Goal: Information Seeking & Learning: Learn about a topic

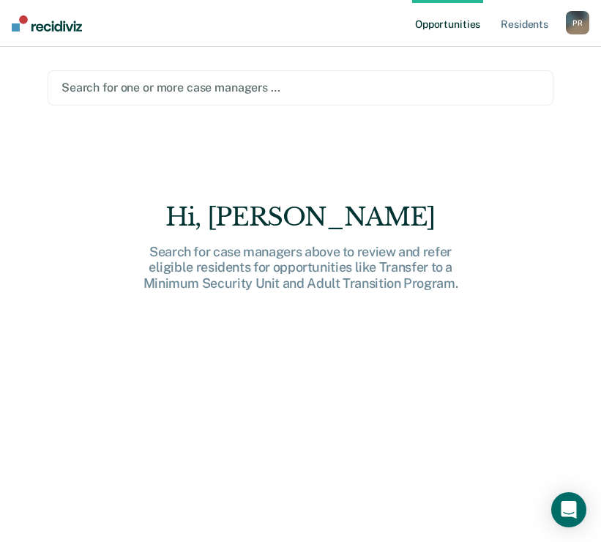
click at [138, 86] on div at bounding box center [300, 87] width 478 height 17
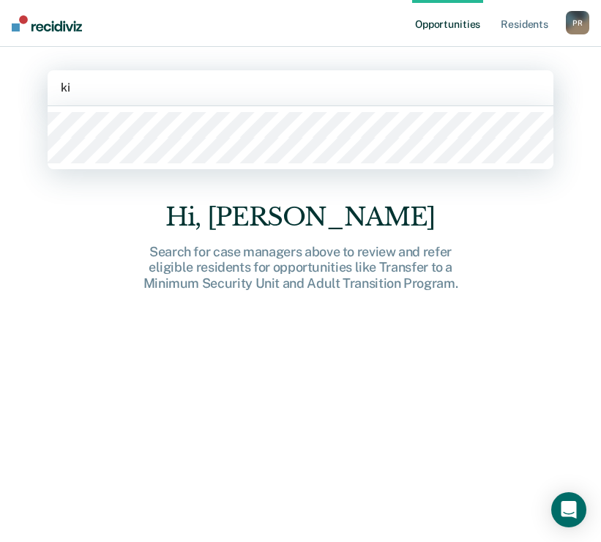
type input "kin"
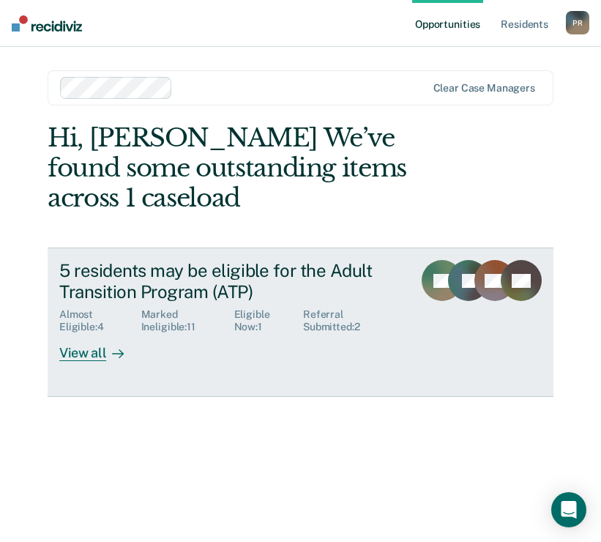
click at [94, 359] on div "View all" at bounding box center [100, 347] width 82 height 29
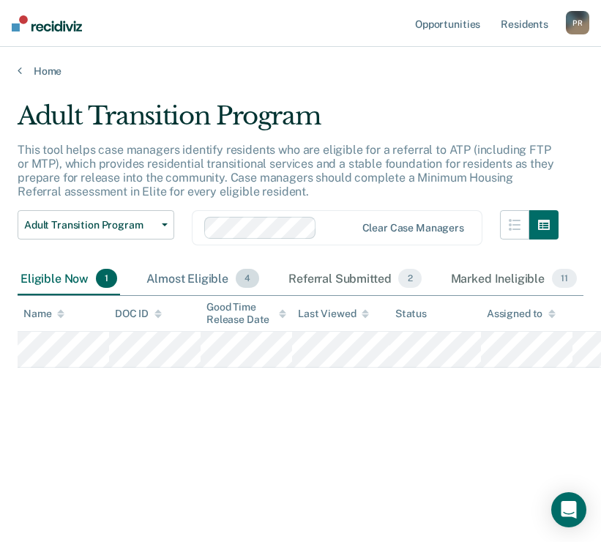
click at [215, 283] on div "Almost Eligible 4" at bounding box center [202, 279] width 119 height 32
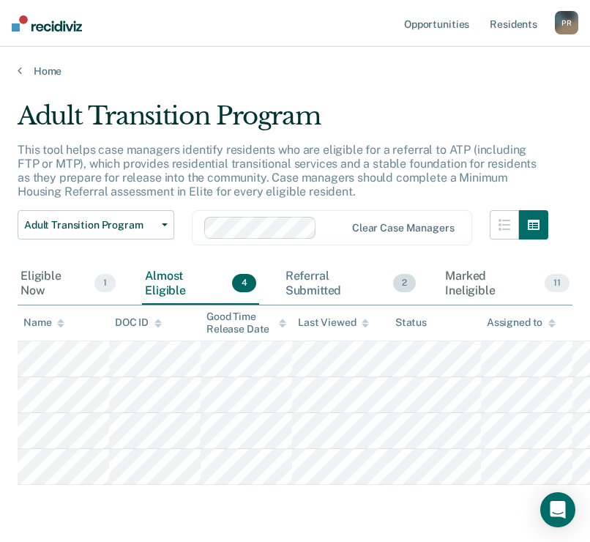
click at [329, 274] on div "Referral Submitted 2" at bounding box center [351, 283] width 137 height 41
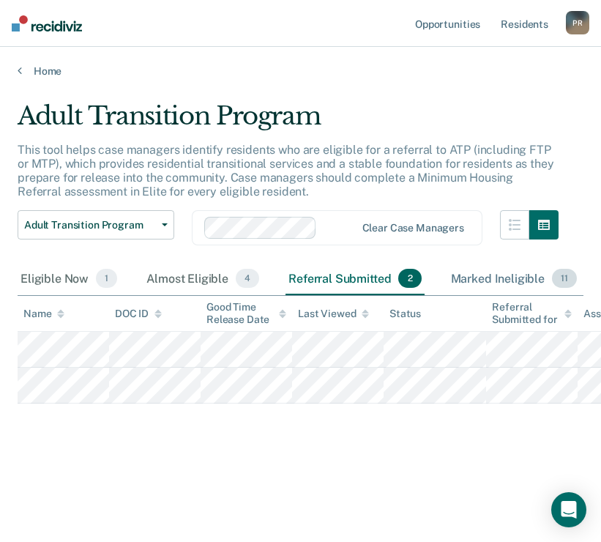
click at [496, 271] on div "Marked Ineligible 11" at bounding box center [514, 279] width 132 height 32
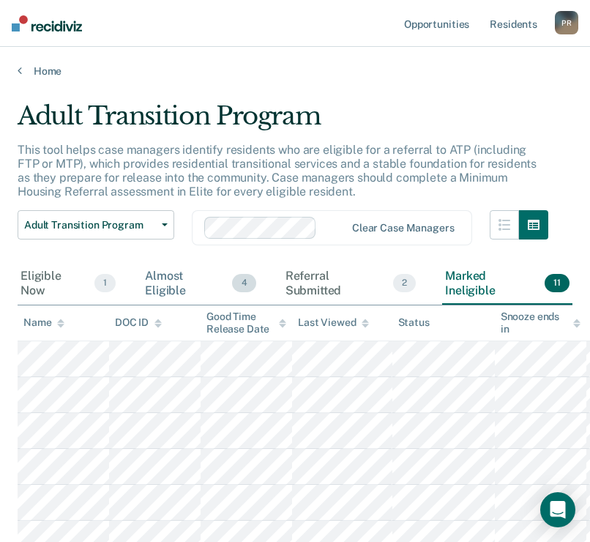
click at [165, 277] on div "Almost Eligible 4" at bounding box center [200, 283] width 116 height 41
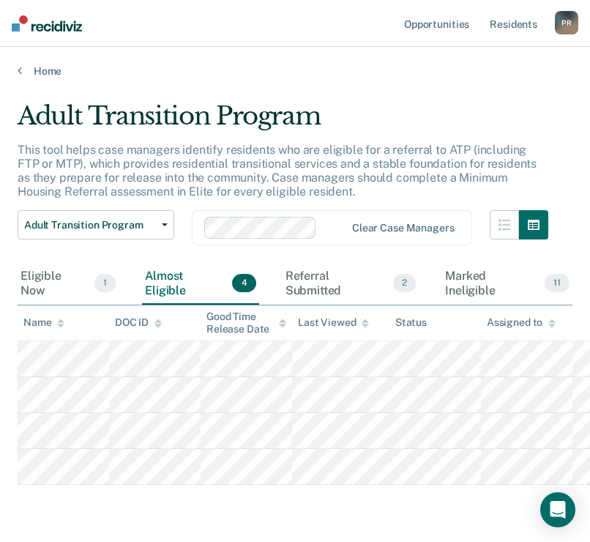
click at [266, 279] on div "Eligible Now 1 Almost Eligible 4 Referral Submitted 2 Marked Ineligible 11" at bounding box center [295, 283] width 555 height 41
click at [302, 286] on div "Referral Submitted 2" at bounding box center [351, 283] width 137 height 41
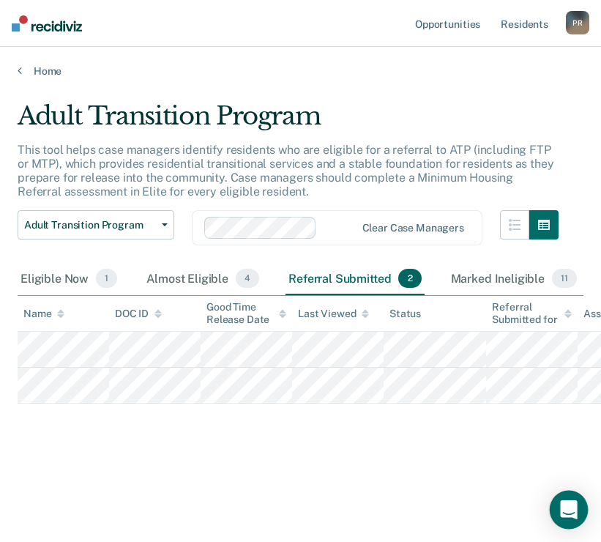
drag, startPoint x: 568, startPoint y: 508, endPoint x: 558, endPoint y: 497, distance: 15.0
click at [568, 508] on icon "Open Intercom Messenger" at bounding box center [568, 509] width 17 height 19
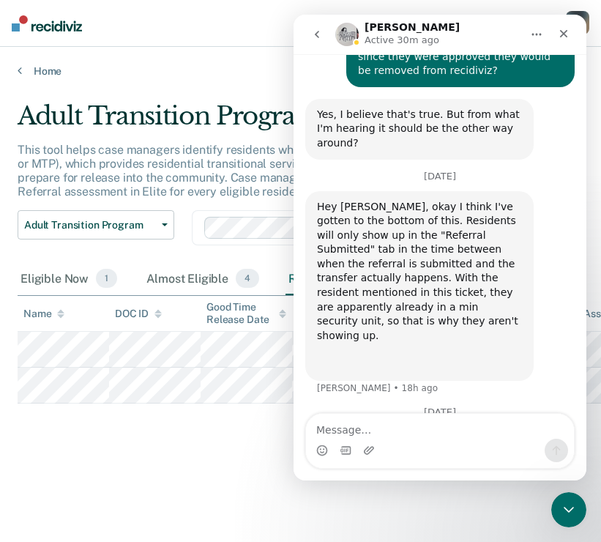
scroll to position [993, 0]
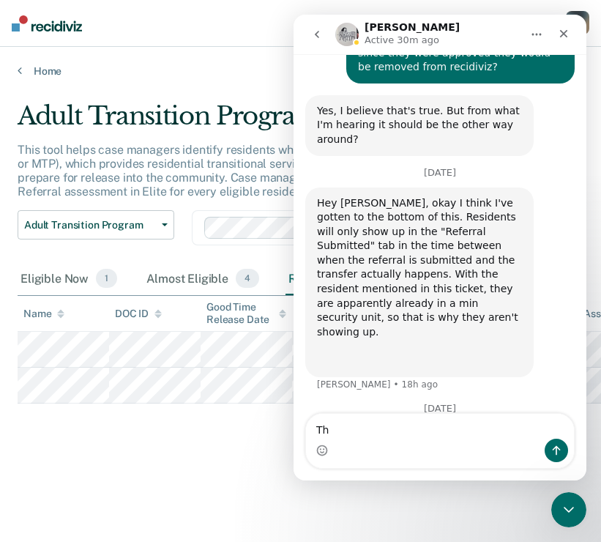
type textarea "T"
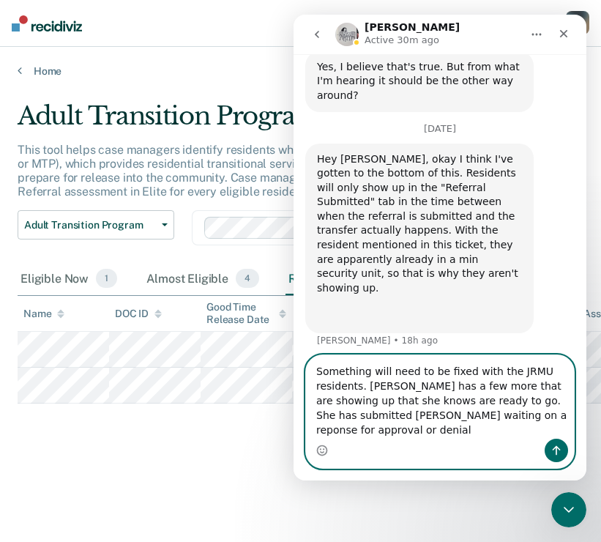
scroll to position [1051, 0]
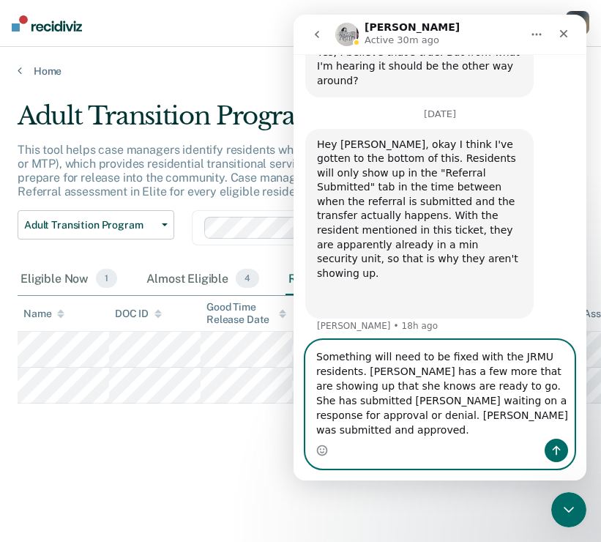
click at [504, 387] on textarea "Something will need to be fixed with the JRMU residents. [PERSON_NAME] has a fe…" at bounding box center [440, 389] width 268 height 98
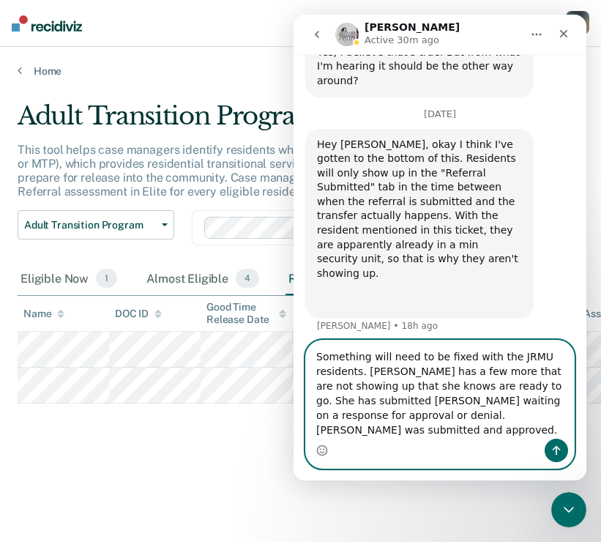
type textarea "Something will need to be fixed with the JRMU residents. [PERSON_NAME] has a fe…"
click at [553, 449] on icon "Send a message…" at bounding box center [557, 451] width 8 height 10
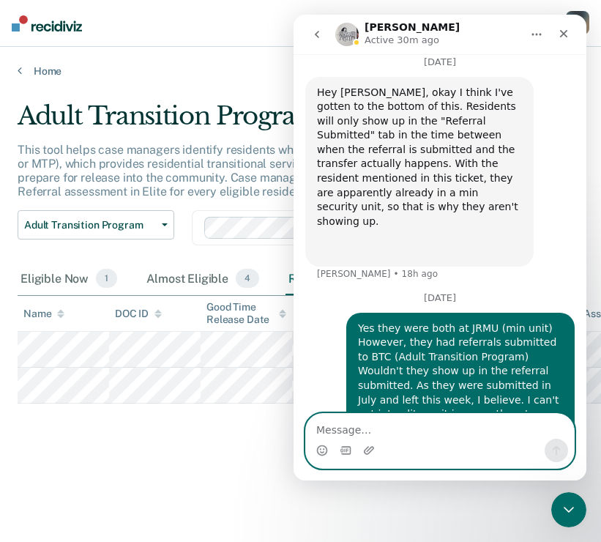
scroll to position [1108, 0]
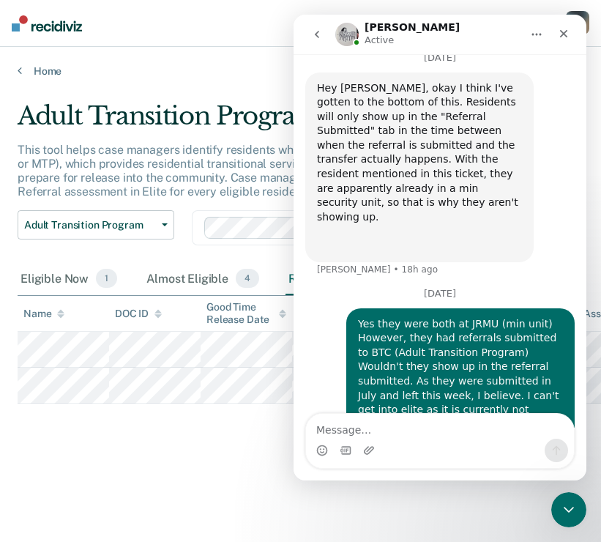
drag, startPoint x: 572, startPoint y: 514, endPoint x: 888, endPoint y: 799, distance: 425.0
click at [572, 514] on icon "Close Intercom Messenger" at bounding box center [569, 510] width 18 height 18
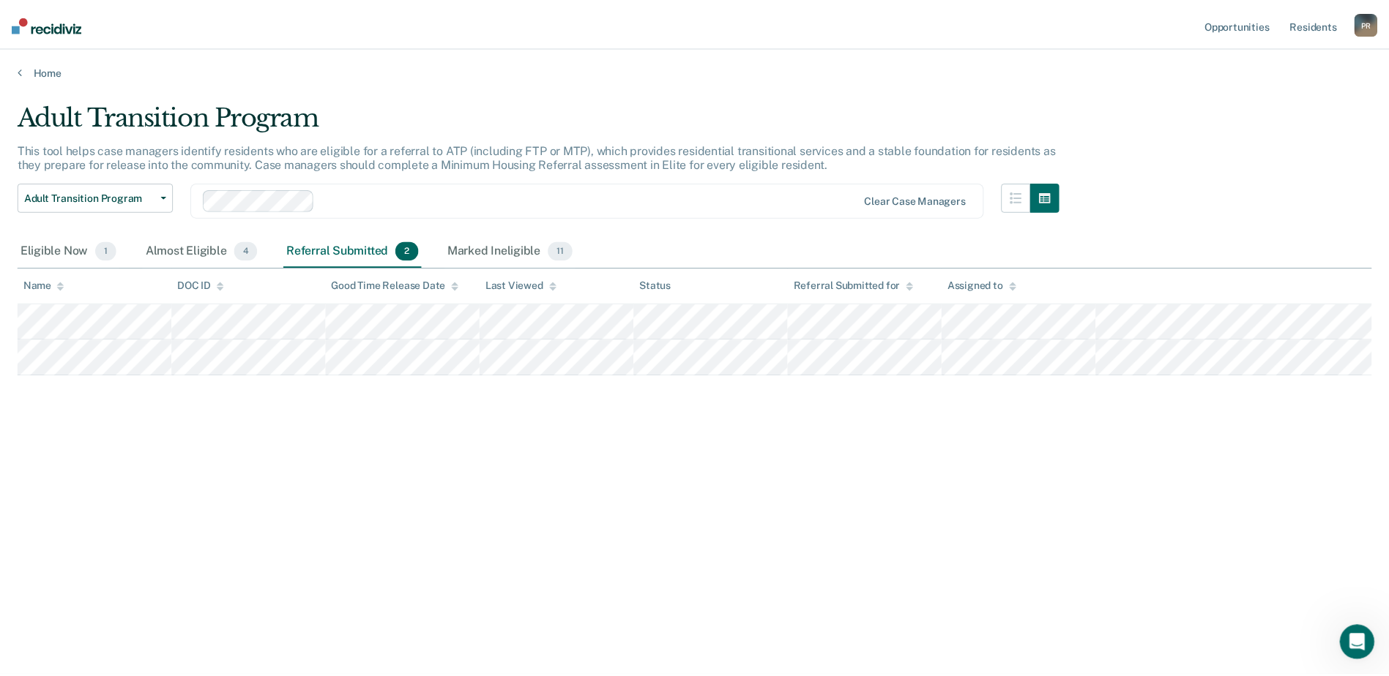
scroll to position [1058, 0]
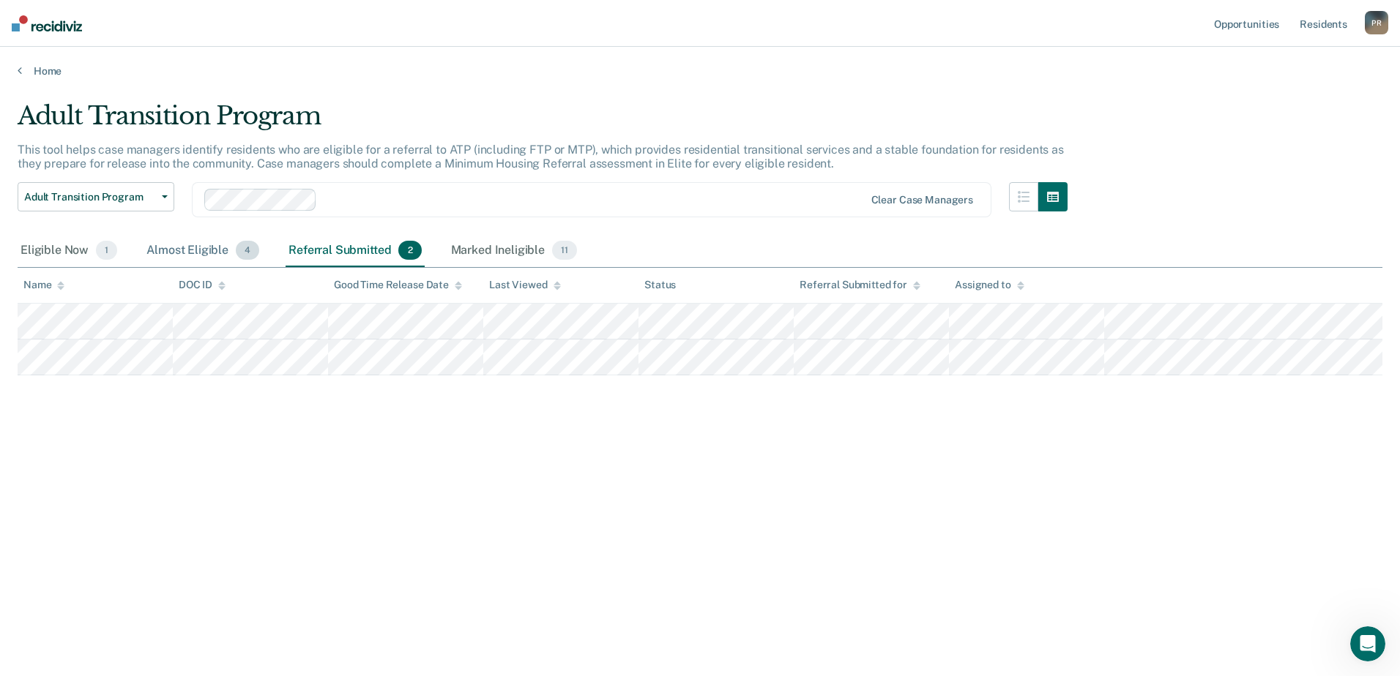
click at [195, 248] on div "Almost Eligible 4" at bounding box center [202, 251] width 119 height 32
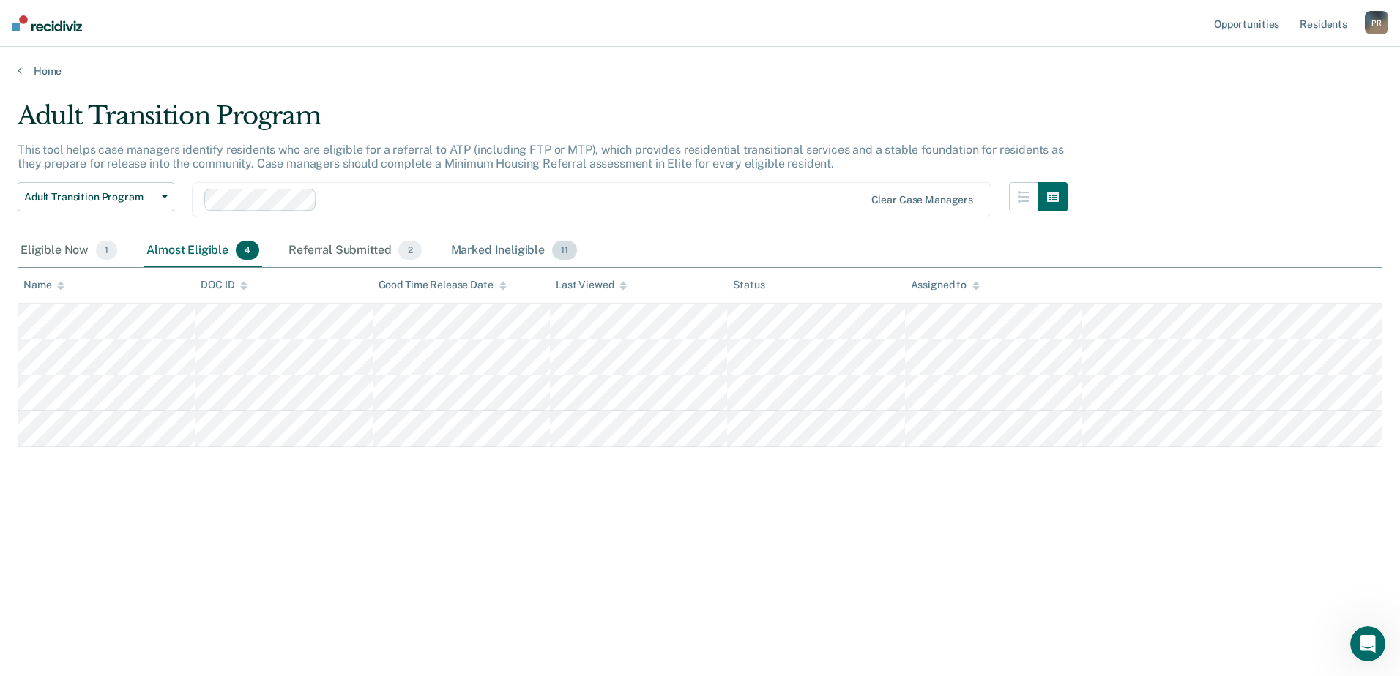
click at [480, 254] on div "Marked Ineligible 11" at bounding box center [514, 251] width 132 height 32
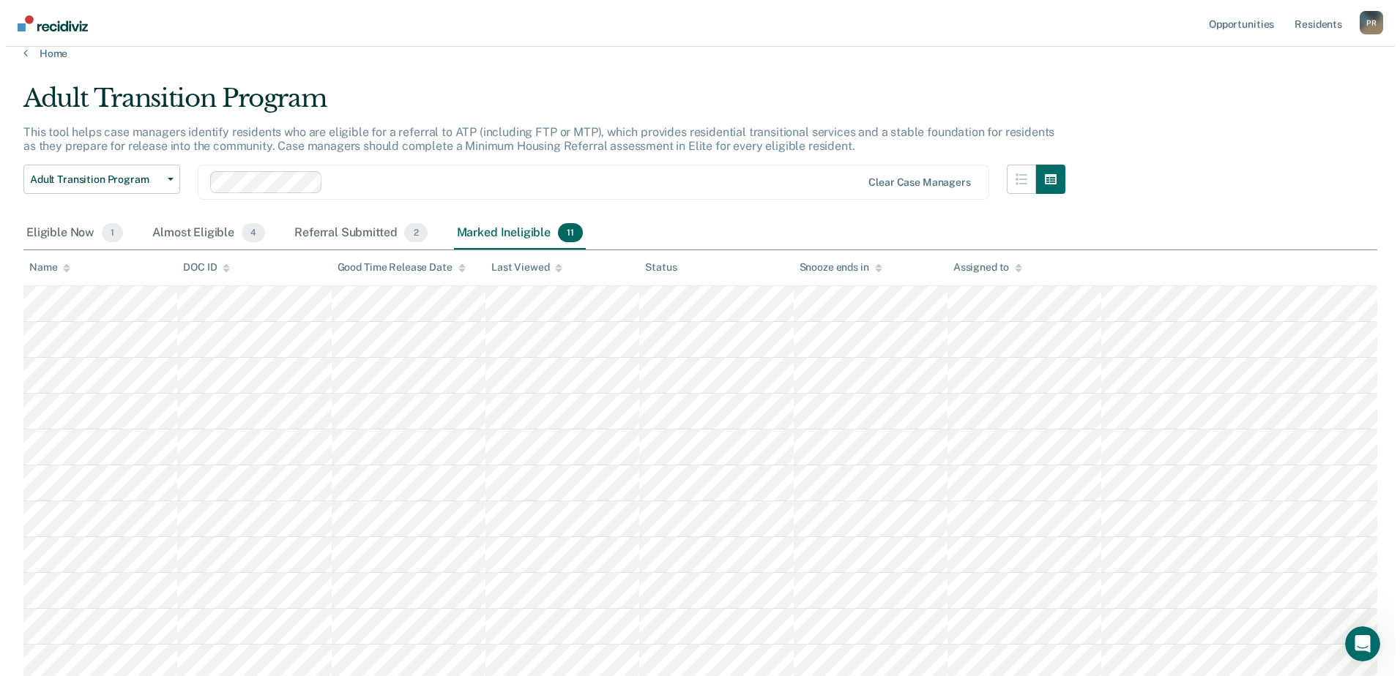
scroll to position [0, 0]
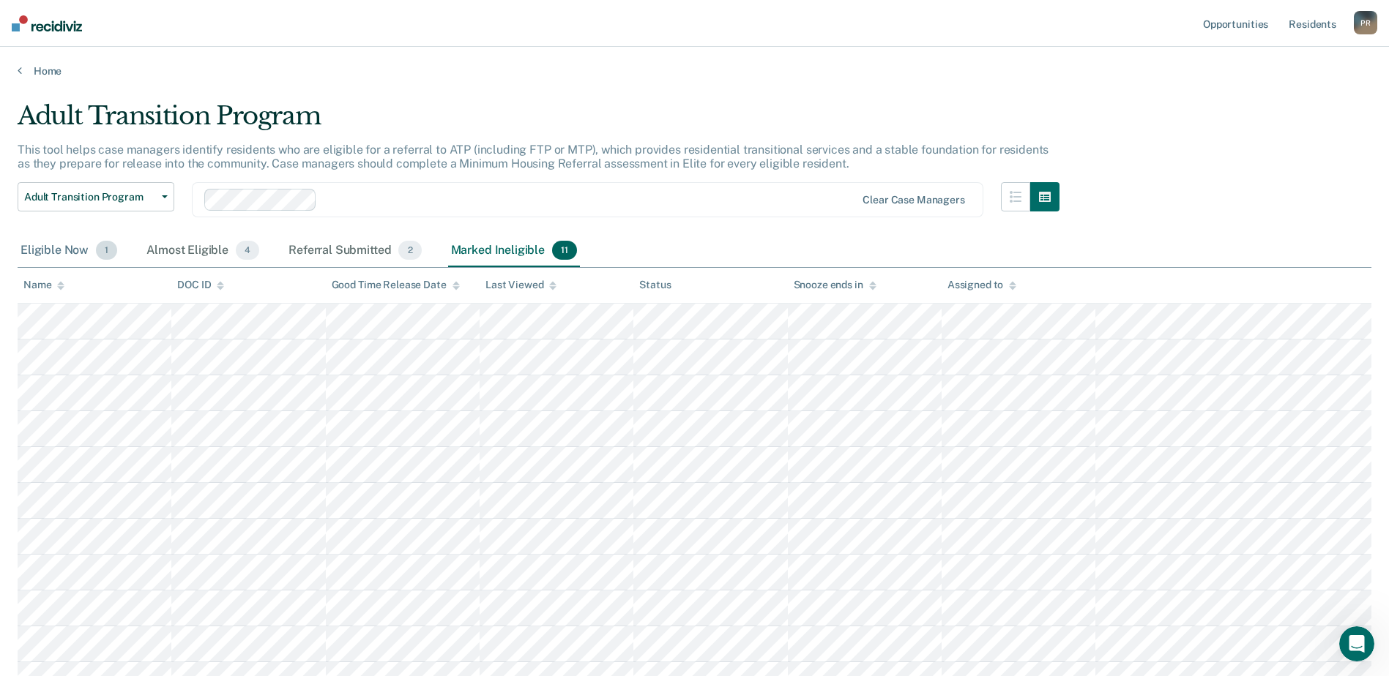
click at [62, 250] on div "Eligible Now 1" at bounding box center [69, 251] width 102 height 32
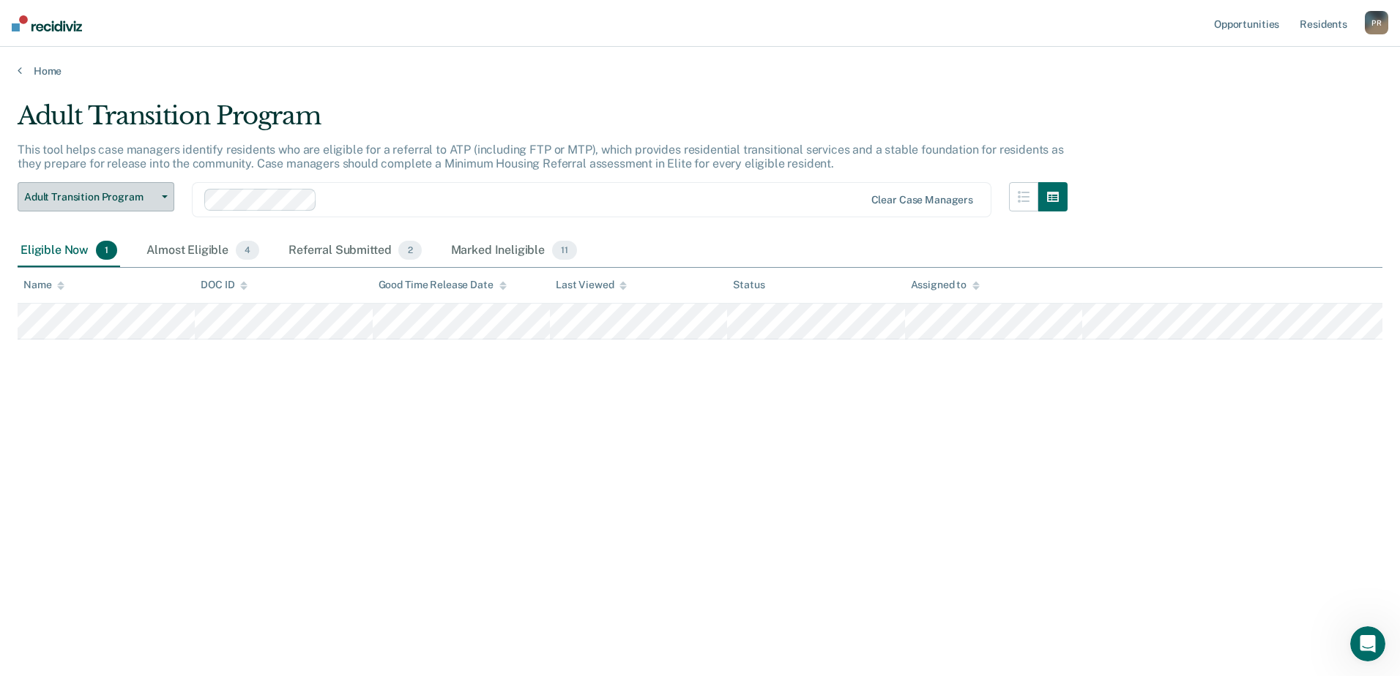
click at [162, 199] on button "Adult Transition Program" at bounding box center [96, 196] width 157 height 29
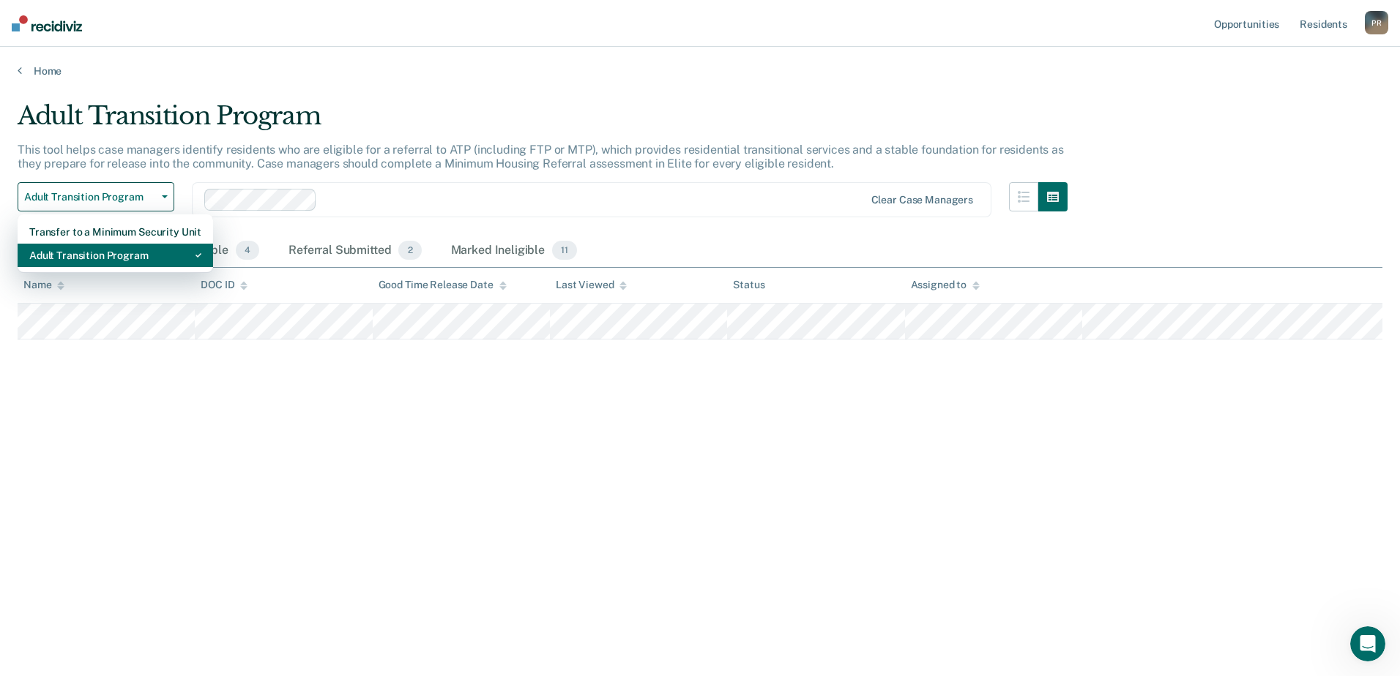
click at [146, 254] on div "Adult Transition Program" at bounding box center [115, 255] width 172 height 23
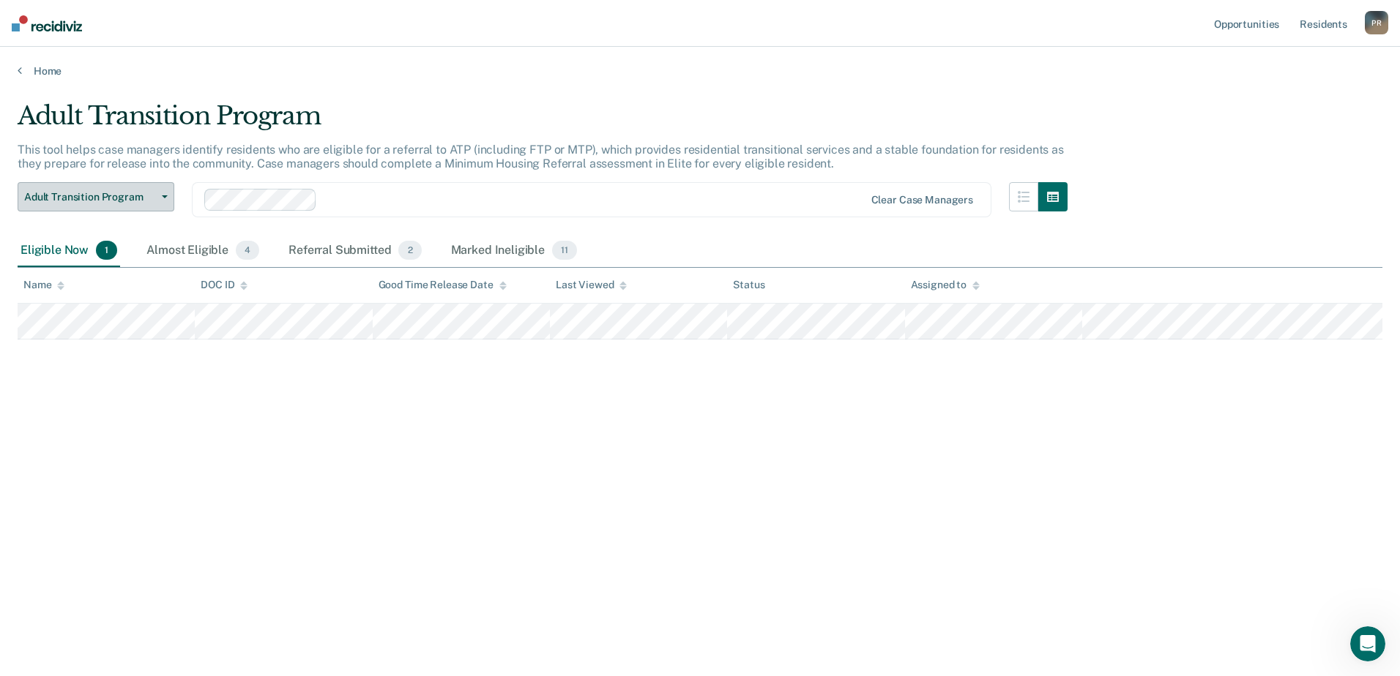
click at [161, 199] on button "Adult Transition Program" at bounding box center [96, 196] width 157 height 29
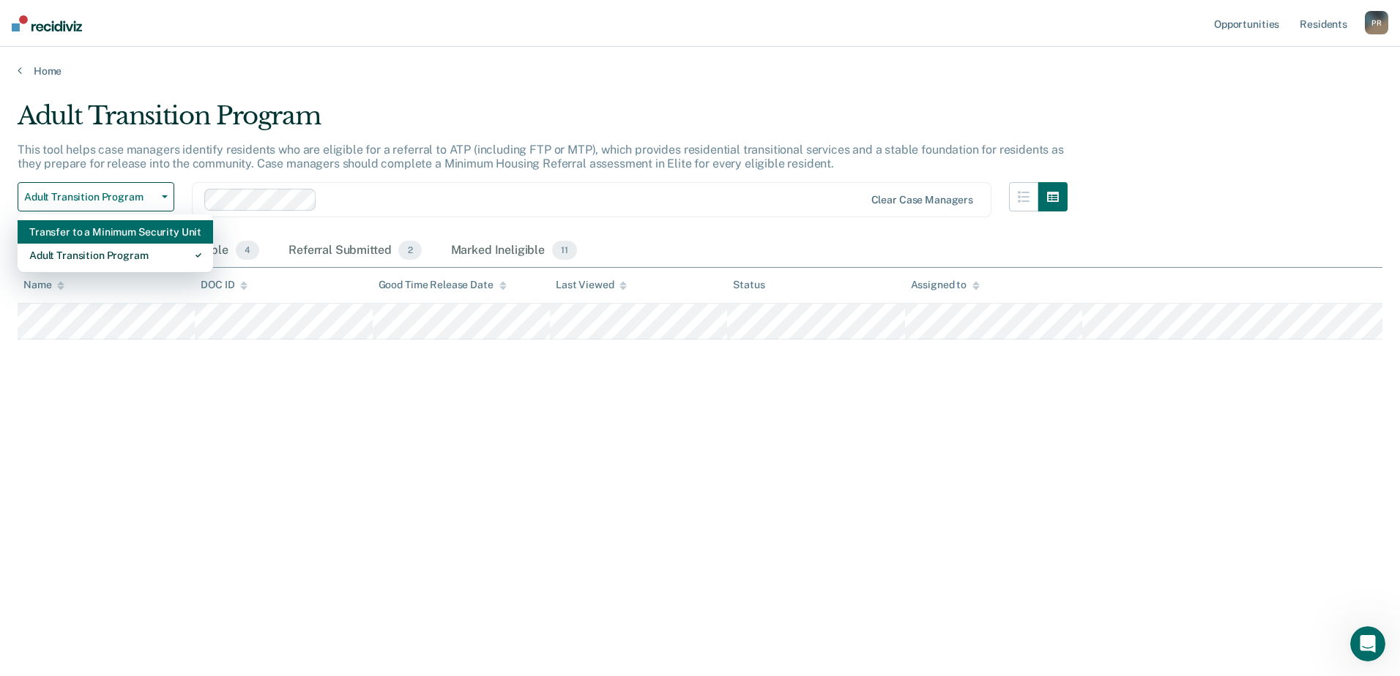
click at [105, 231] on div "Transfer to a Minimum Security Unit" at bounding box center [115, 231] width 172 height 23
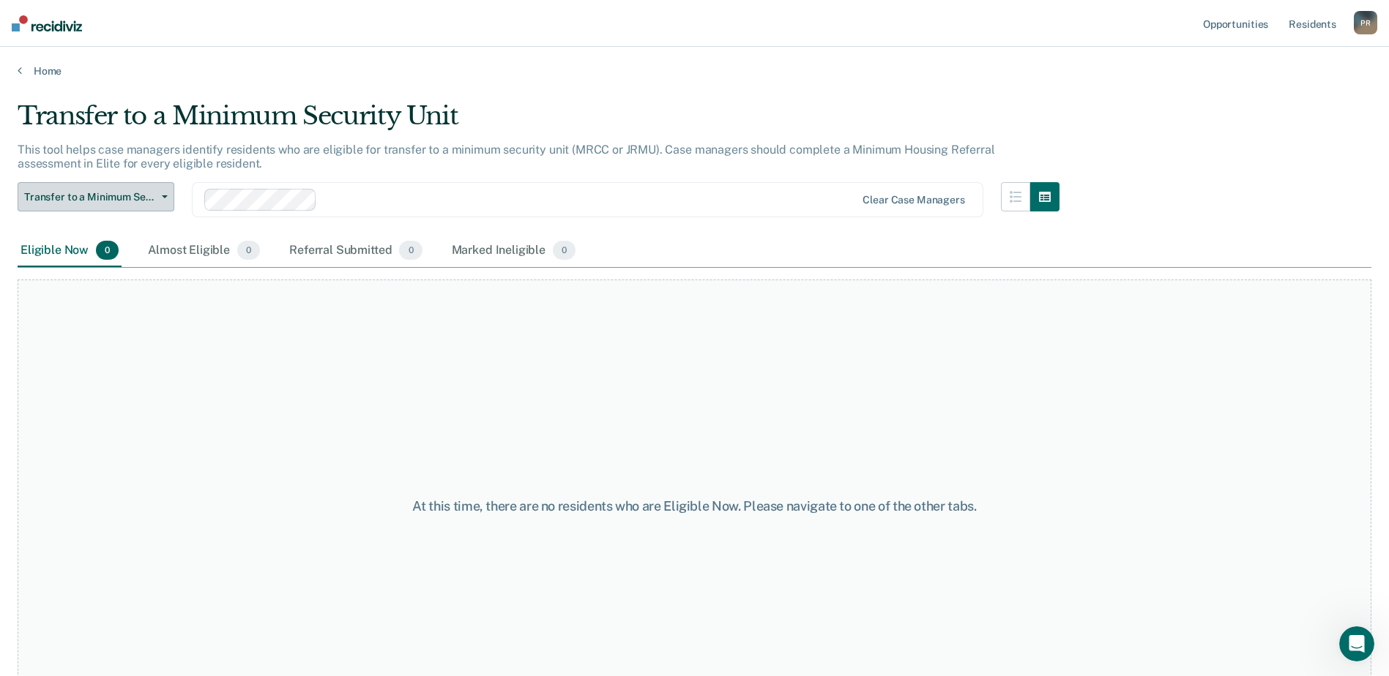
click at [160, 193] on button "Transfer to a Minimum Security Unit" at bounding box center [96, 196] width 157 height 29
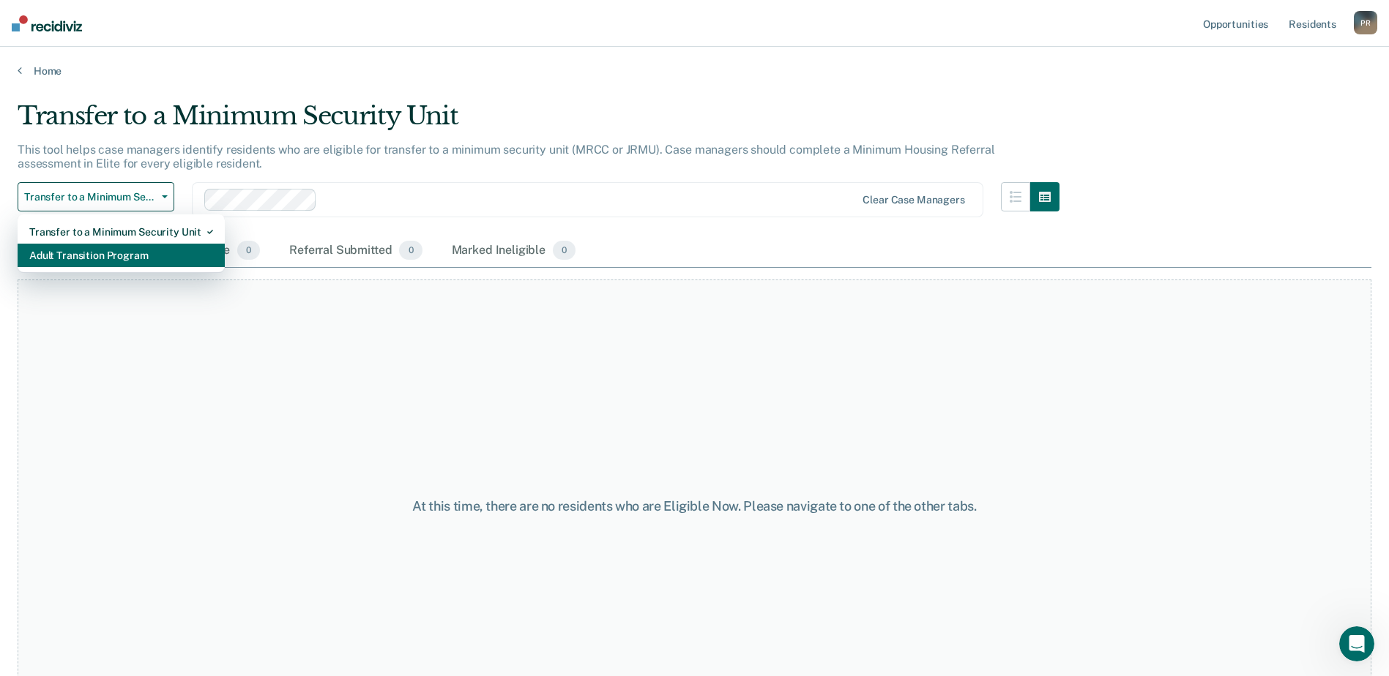
click at [104, 257] on div "Adult Transition Program" at bounding box center [121, 255] width 184 height 23
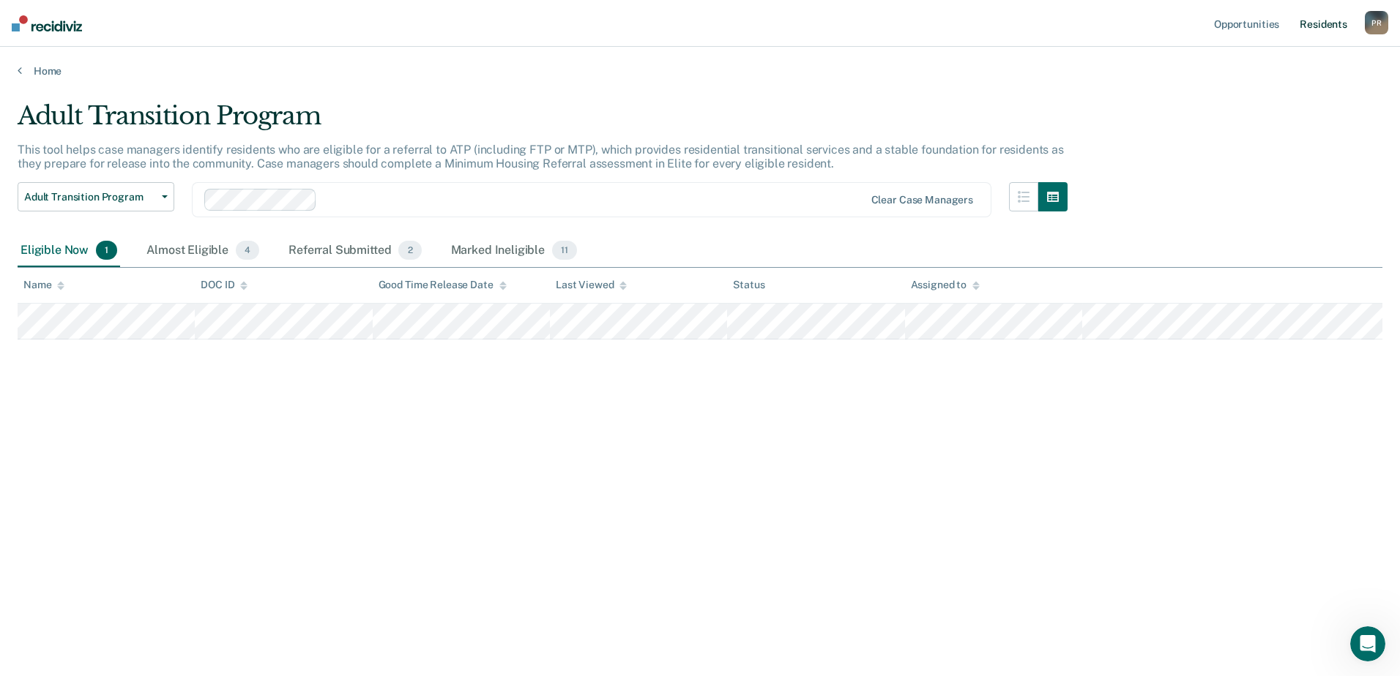
click at [1307, 27] on link "Resident s" at bounding box center [1322, 23] width 53 height 47
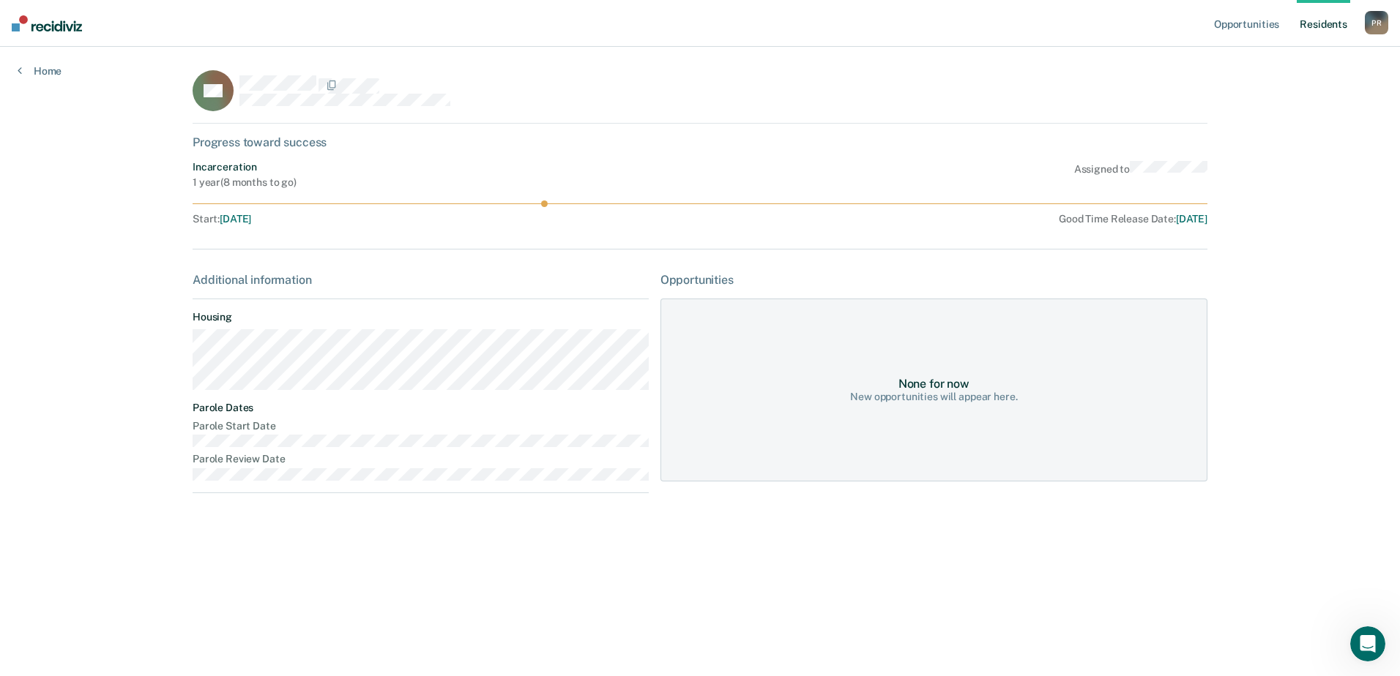
drag, startPoint x: 545, startPoint y: 201, endPoint x: 608, endPoint y: 207, distance: 63.3
click at [608, 207] on div "Incarceration 1 year ( 8 months to go ) Assigned to Start : [DATE] Good Time Re…" at bounding box center [700, 193] width 1015 height 64
click at [953, 385] on div "None for now" at bounding box center [933, 384] width 71 height 14
click at [1251, 26] on link "Opportunities" at bounding box center [1246, 23] width 71 height 47
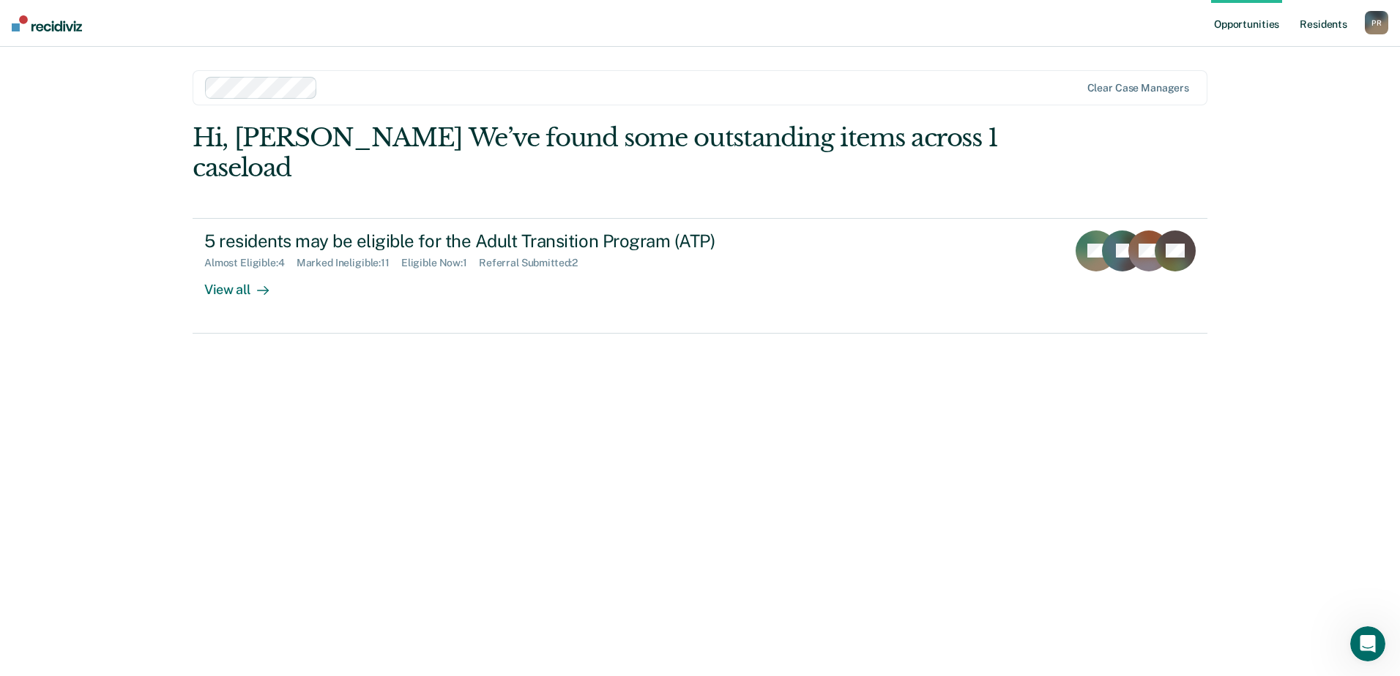
click at [1333, 20] on link "Resident s" at bounding box center [1322, 23] width 53 height 47
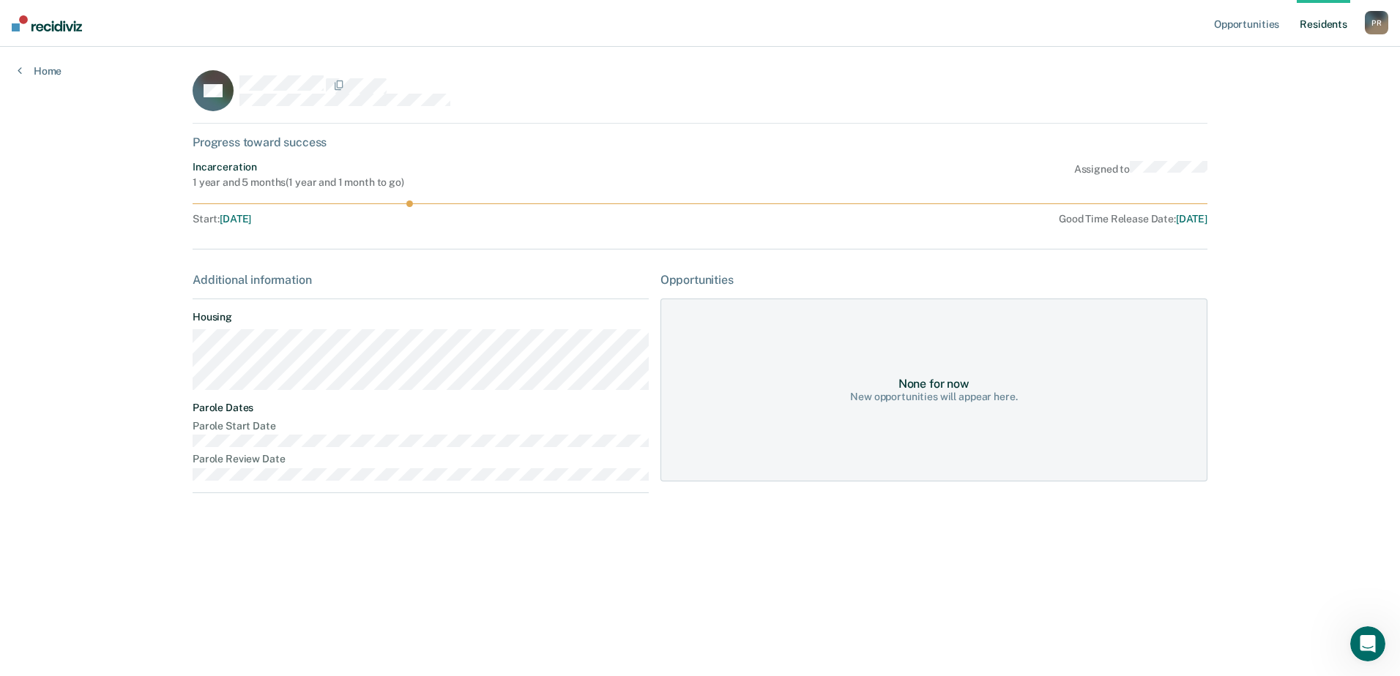
drag, startPoint x: 408, startPoint y: 203, endPoint x: 512, endPoint y: 199, distance: 103.3
click at [499, 202] on icon at bounding box center [700, 204] width 1015 height 7
click at [1339, 31] on link "Resident s" at bounding box center [1322, 23] width 53 height 47
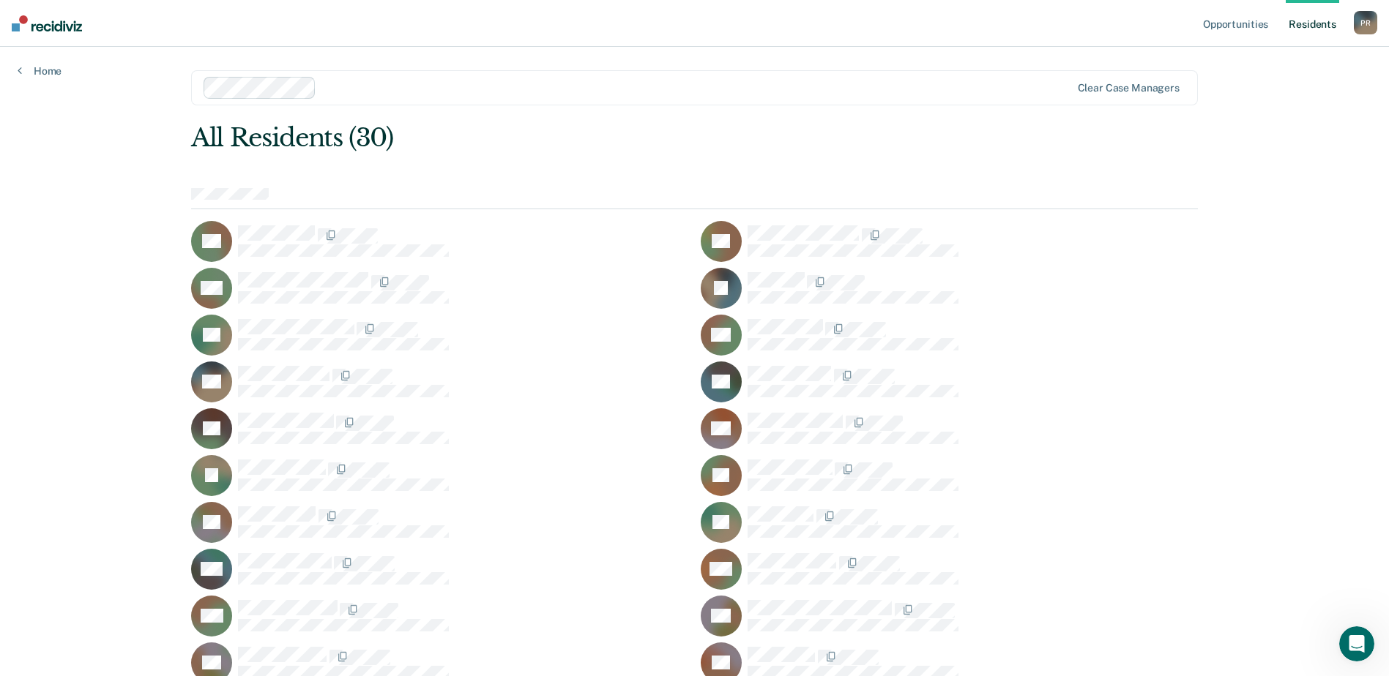
click at [1365, 20] on div "P R" at bounding box center [1365, 22] width 23 height 23
click at [1266, 61] on link "Profile" at bounding box center [1306, 59] width 118 height 12
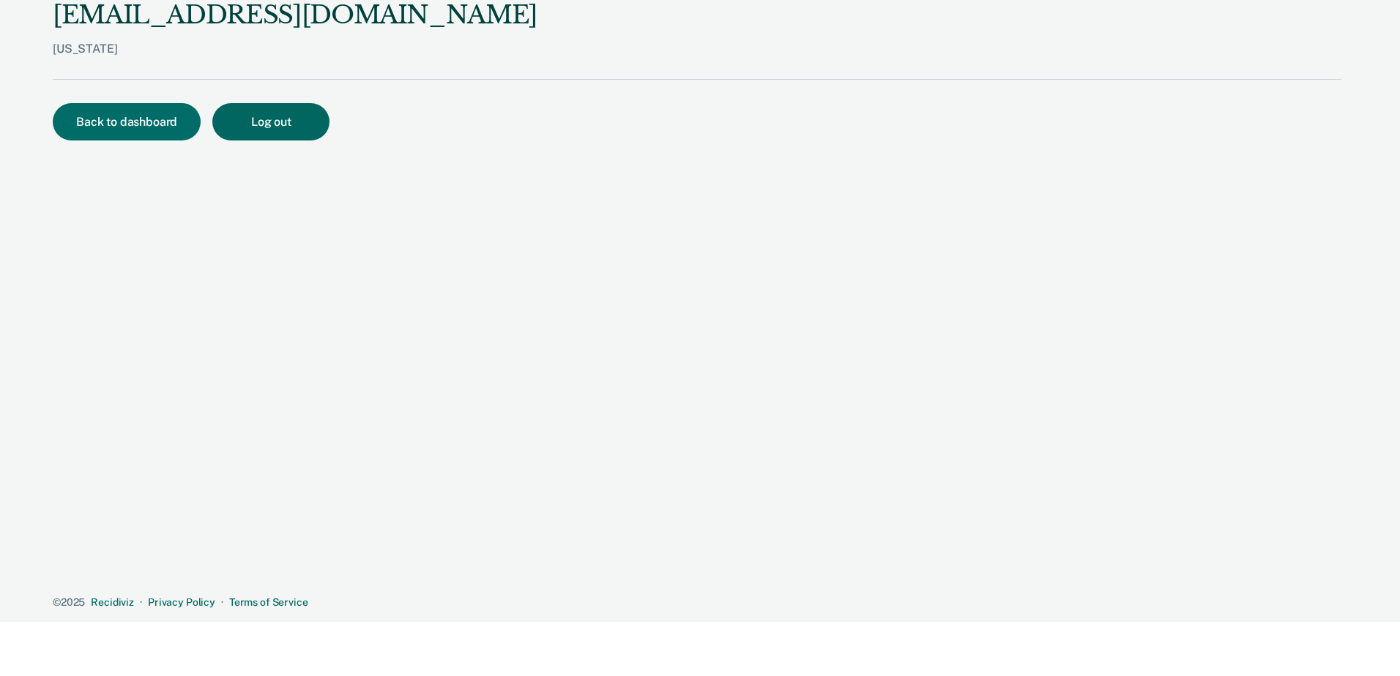
click at [277, 111] on button "Log out" at bounding box center [270, 121] width 117 height 37
